Goal: Information Seeking & Learning: Learn about a topic

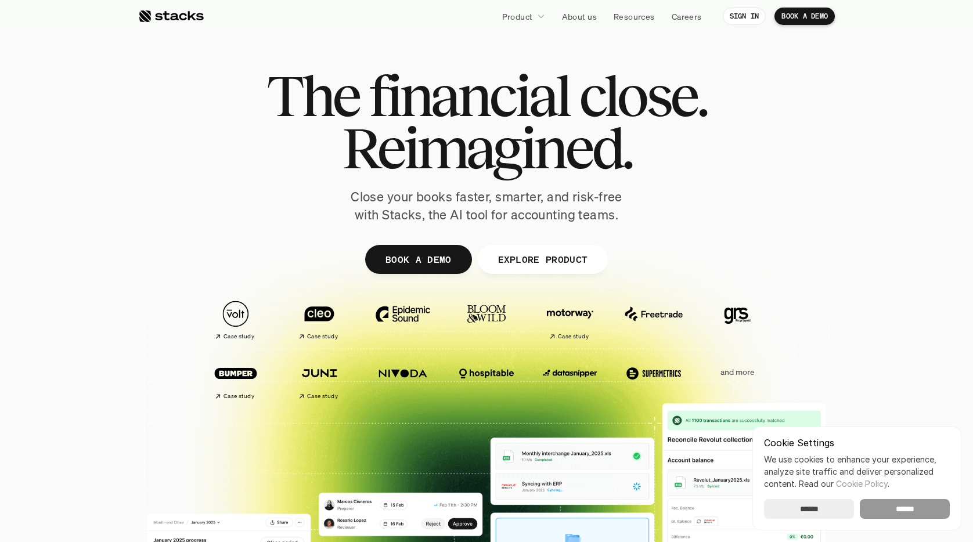
click at [915, 508] on input "******" at bounding box center [905, 509] width 90 height 20
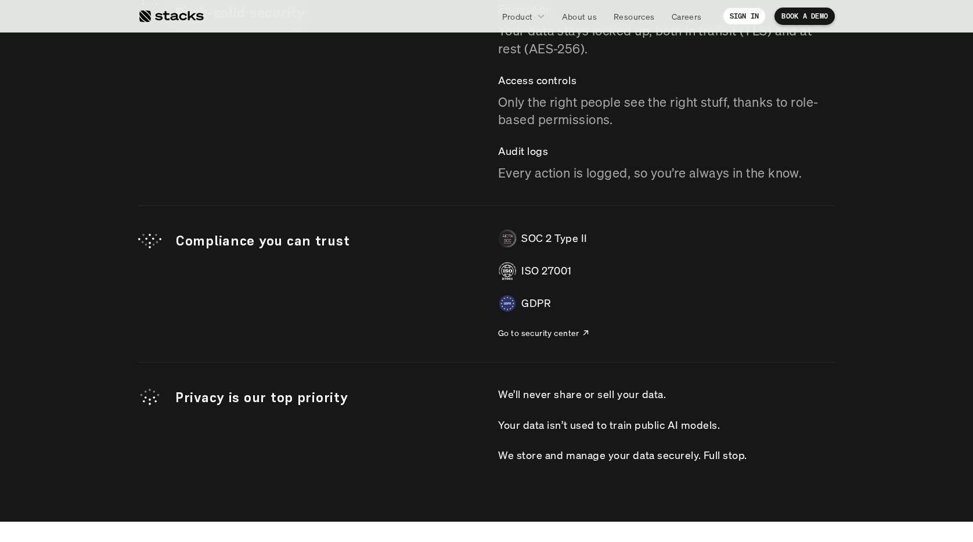
scroll to position [3338, 0]
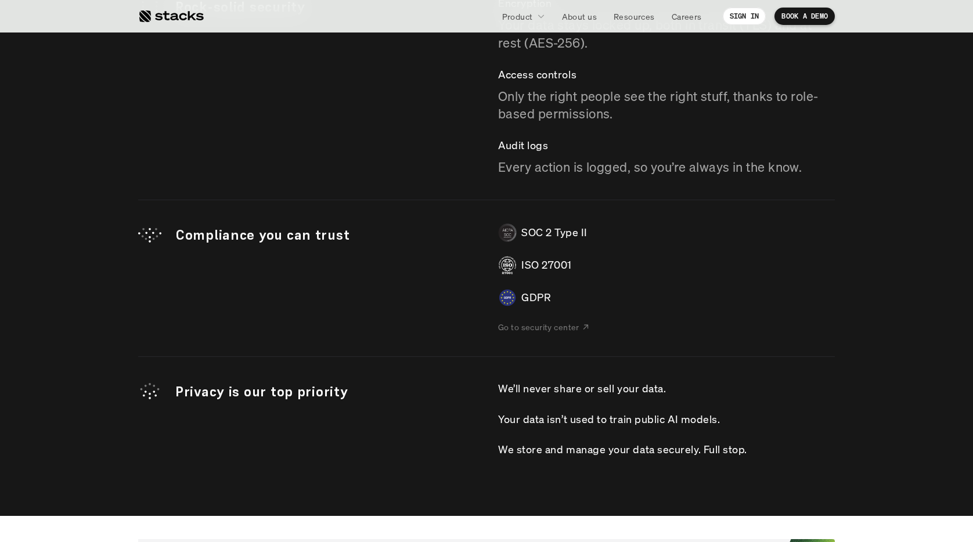
click at [547, 329] on p "Go to security center" at bounding box center [538, 327] width 81 height 12
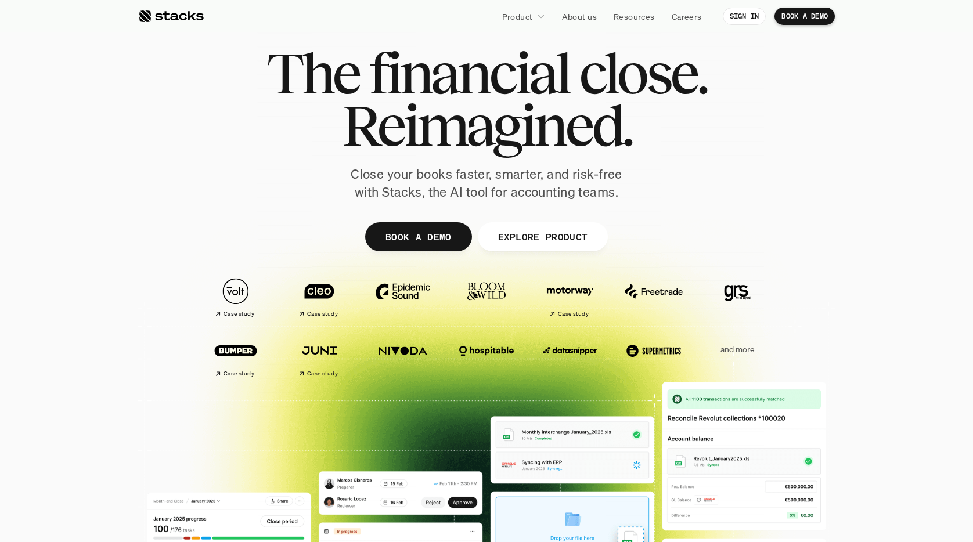
scroll to position [0, 0]
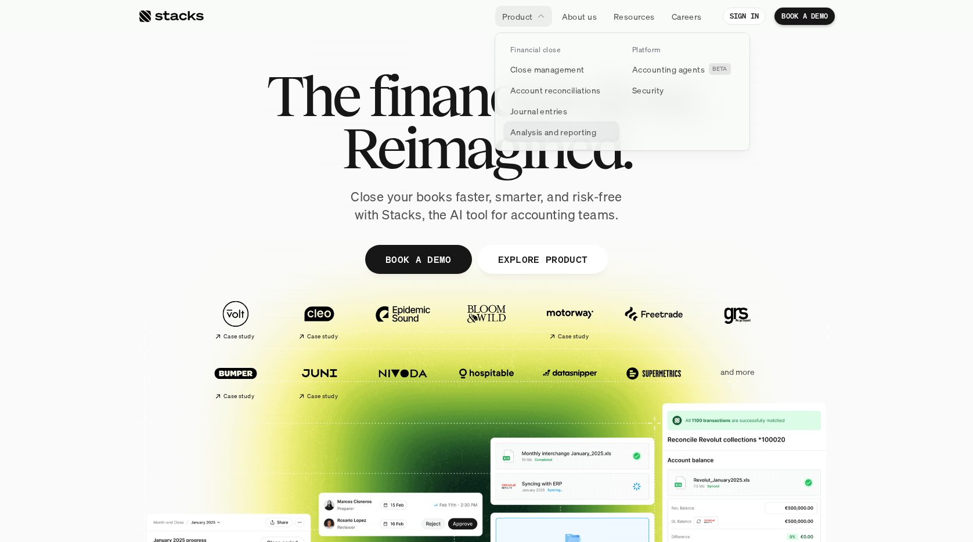
click at [553, 132] on p "Analysis and reporting" at bounding box center [553, 132] width 86 height 12
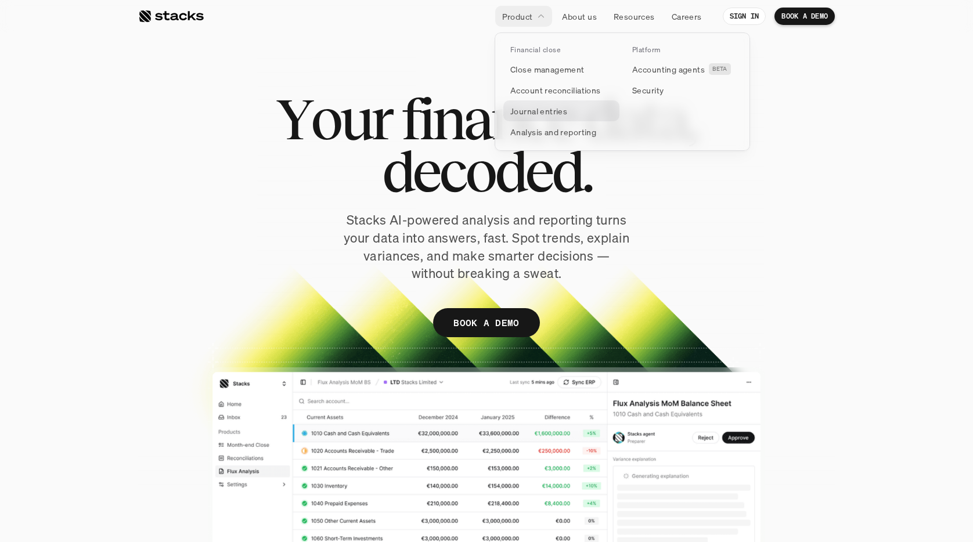
click at [541, 107] on p "Journal entries" at bounding box center [538, 111] width 57 height 12
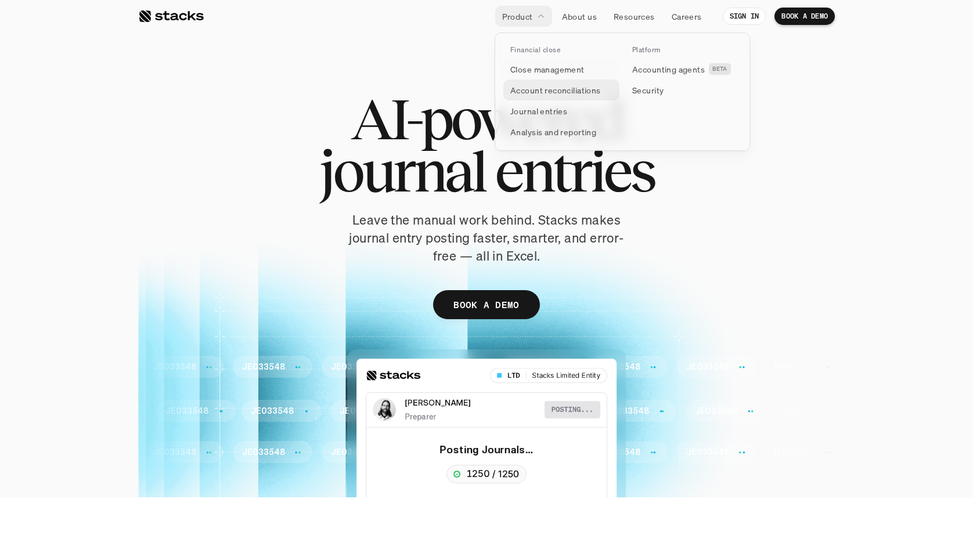
click at [528, 89] on p "Account reconciliations" at bounding box center [555, 90] width 91 height 12
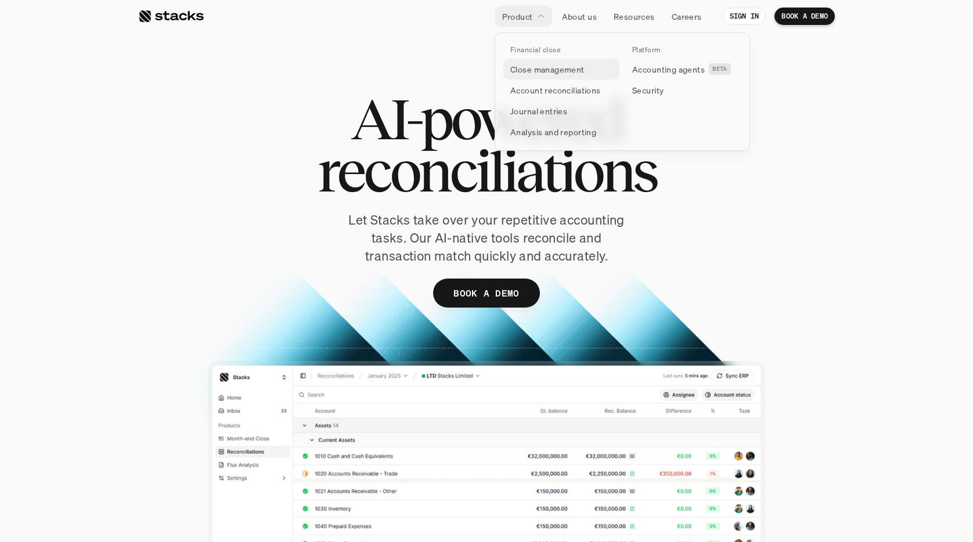
click at [529, 63] on p "Close management" at bounding box center [547, 69] width 74 height 12
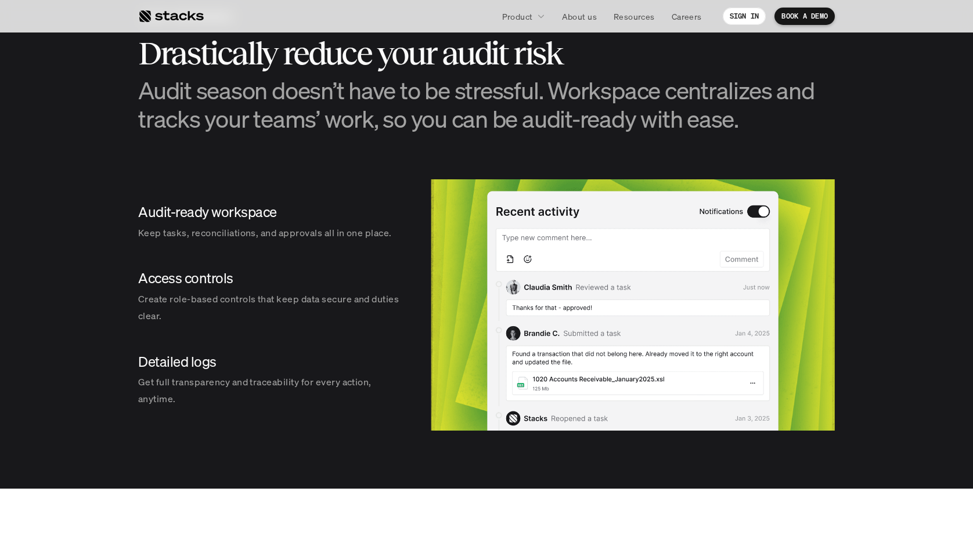
scroll to position [1442, 0]
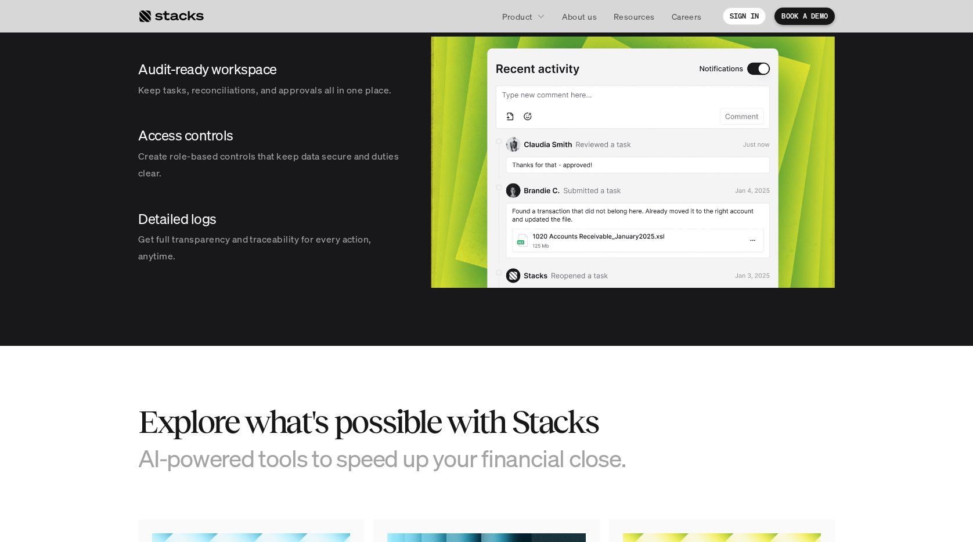
click at [5, 220] on section "AUDIT PREPAREDNESS Drastically reduce your audit risk Audit season doesn’t have…" at bounding box center [486, 76] width 973 height 540
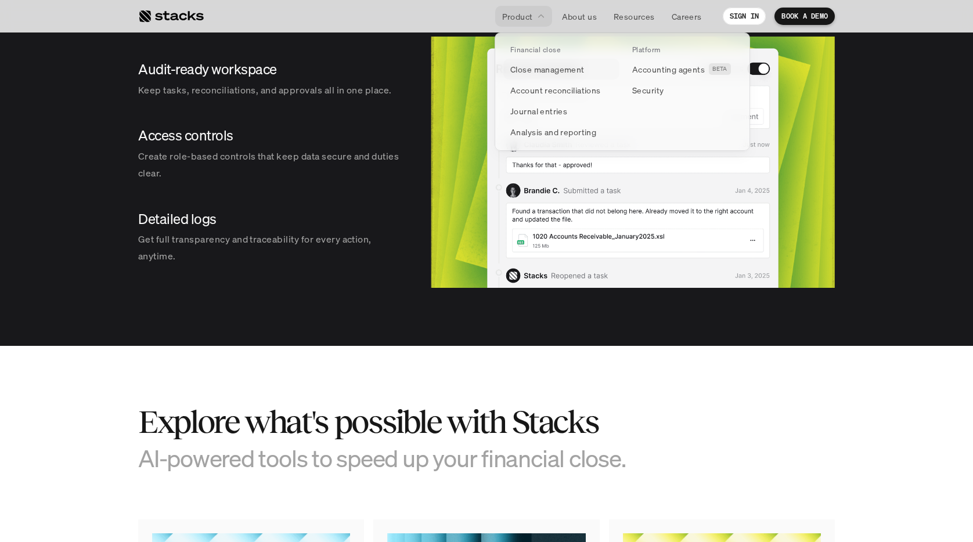
click at [532, 67] on p "Close management" at bounding box center [547, 69] width 74 height 12
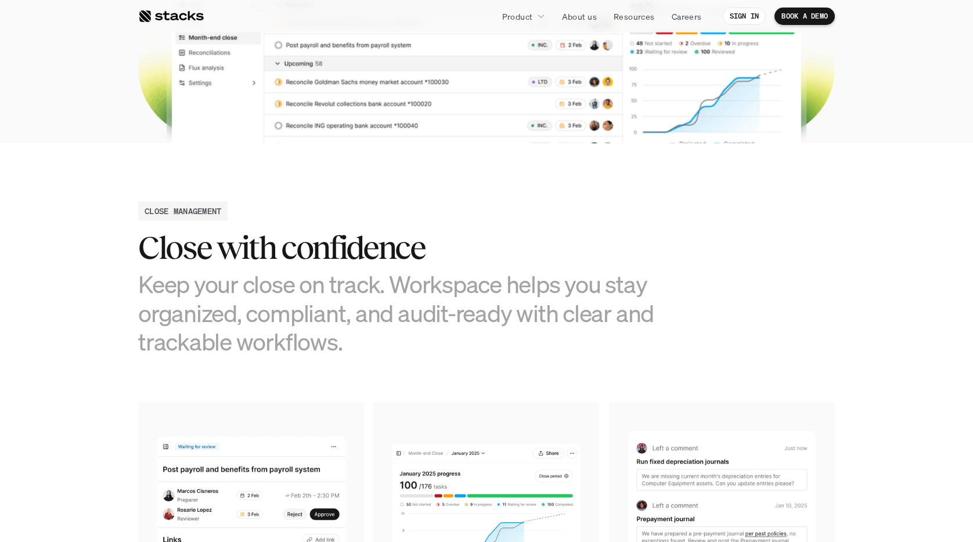
scroll to position [427, 0]
